Goal: Find specific page/section: Find specific page/section

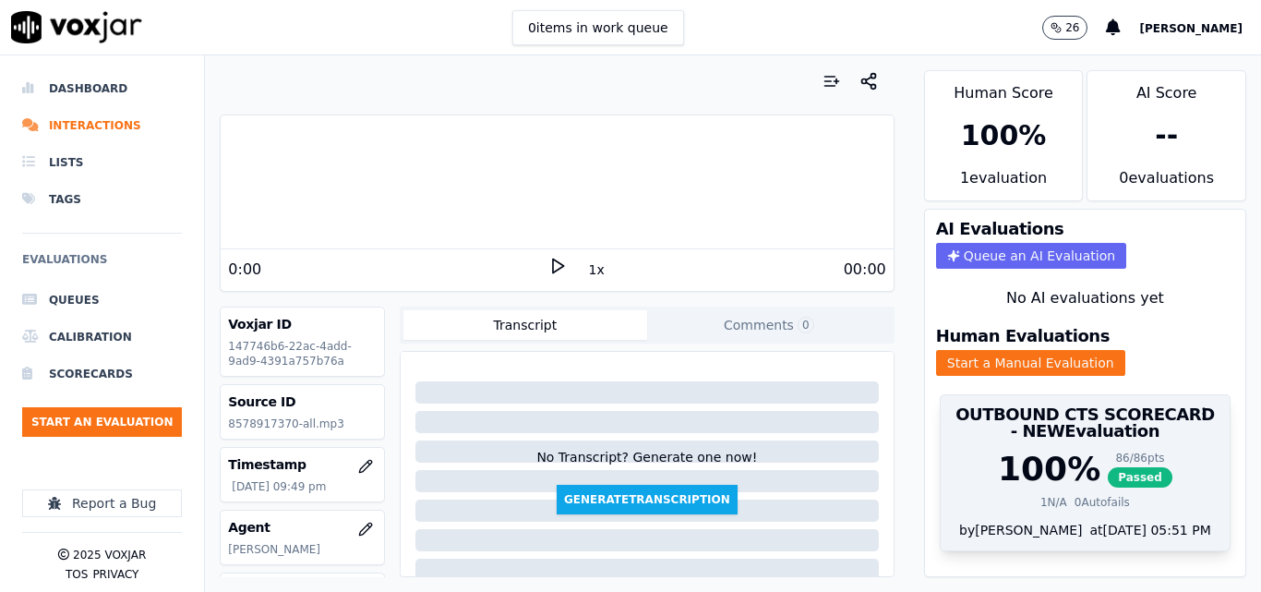
click at [1015, 465] on div "100 %" at bounding box center [1049, 469] width 103 height 37
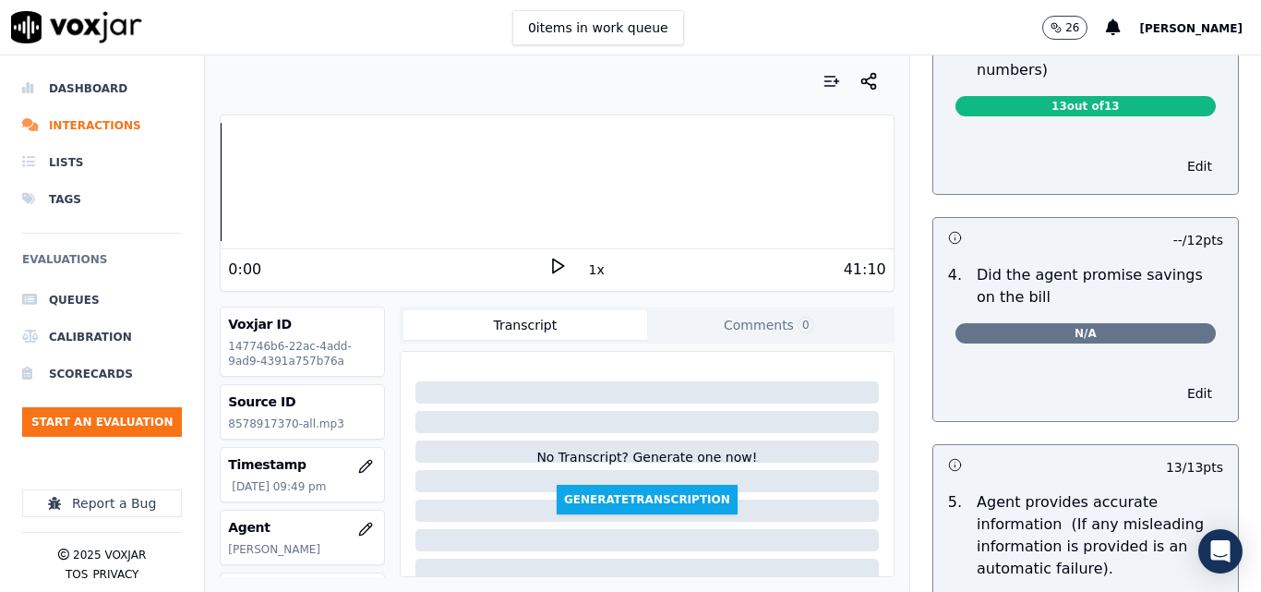
scroll to position [558, 0]
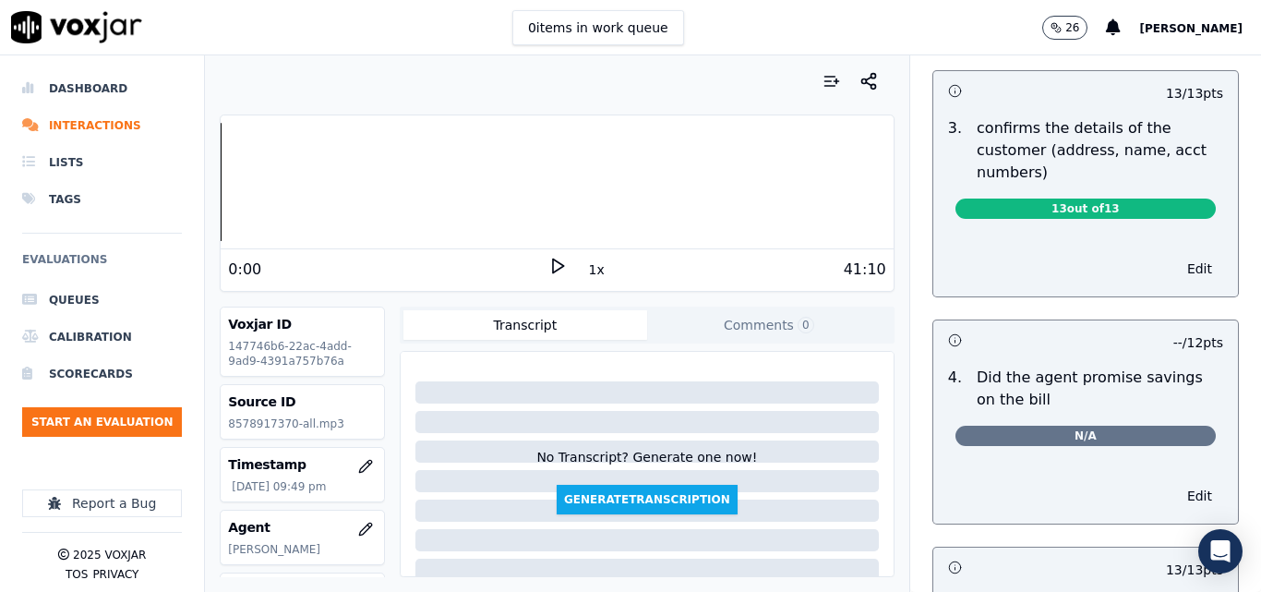
click at [0, 344] on nav "Dashboard Interactions Lists Tags Evaluations Queues Calibration Scorecards Sta…" at bounding box center [102, 323] width 205 height 537
